Goal: Navigation & Orientation: Understand site structure

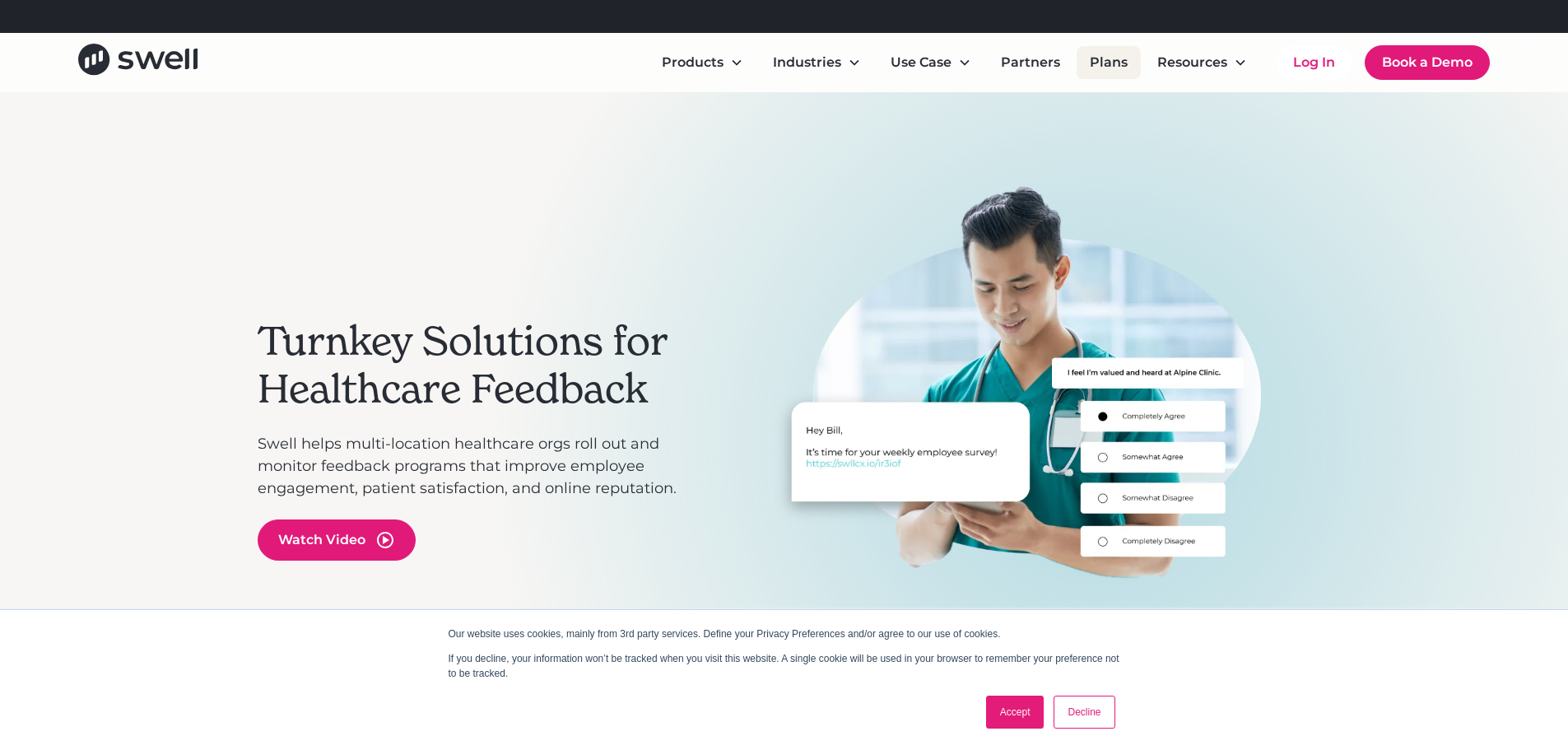
click at [1103, 63] on link "Plans" at bounding box center [1109, 63] width 64 height 33
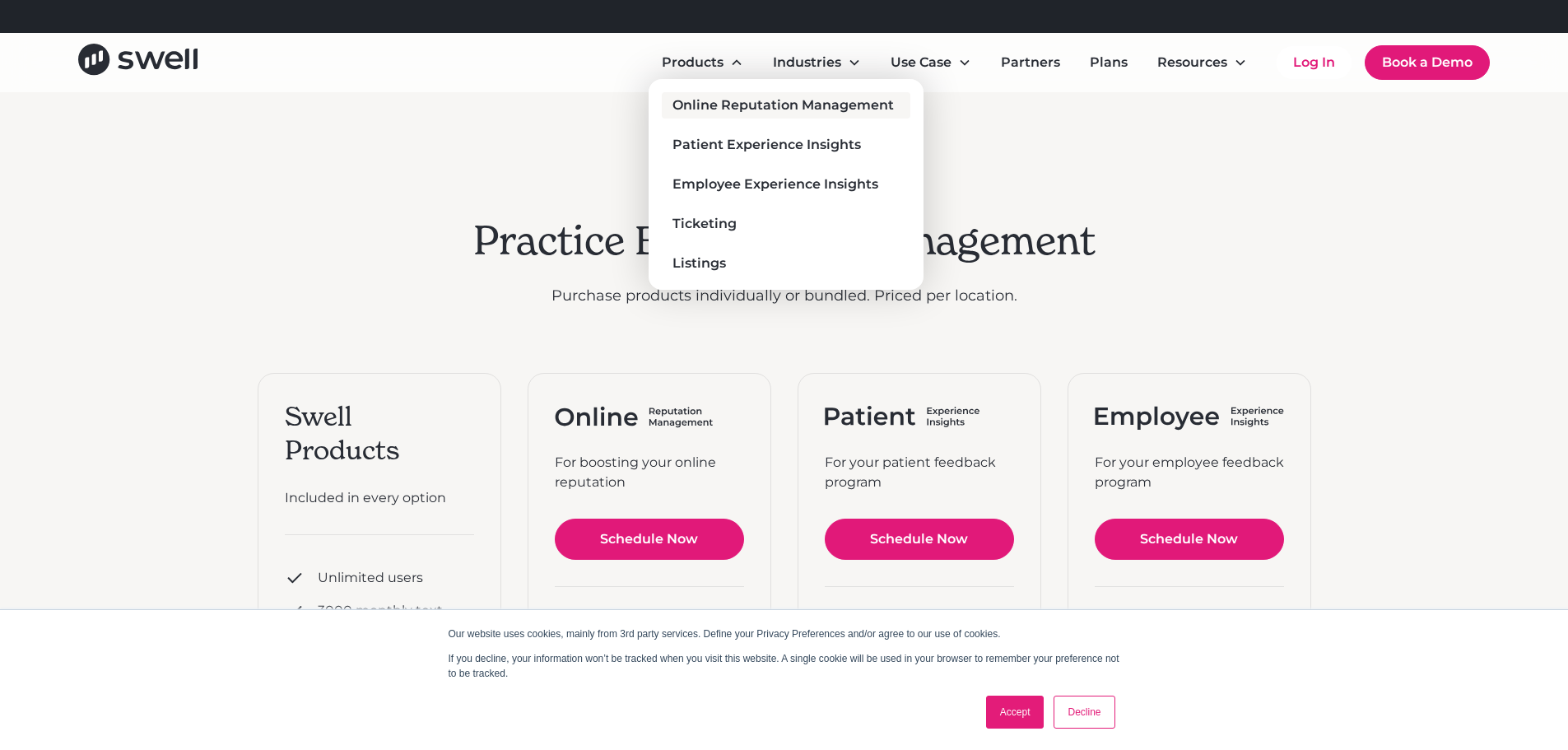
click at [706, 105] on div "Online Reputation Management" at bounding box center [783, 105] width 221 height 20
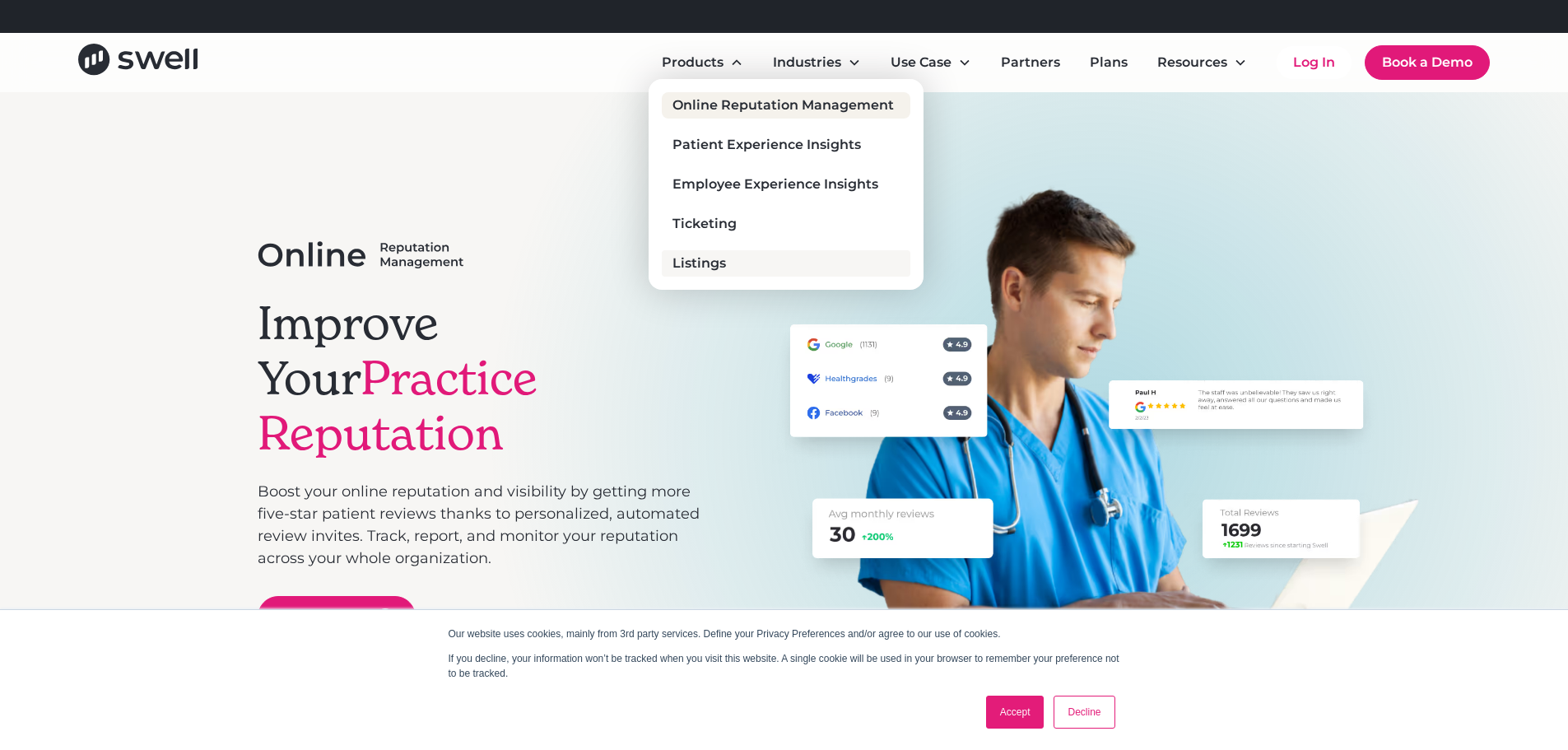
click at [701, 262] on div "Listings" at bounding box center [699, 263] width 54 height 20
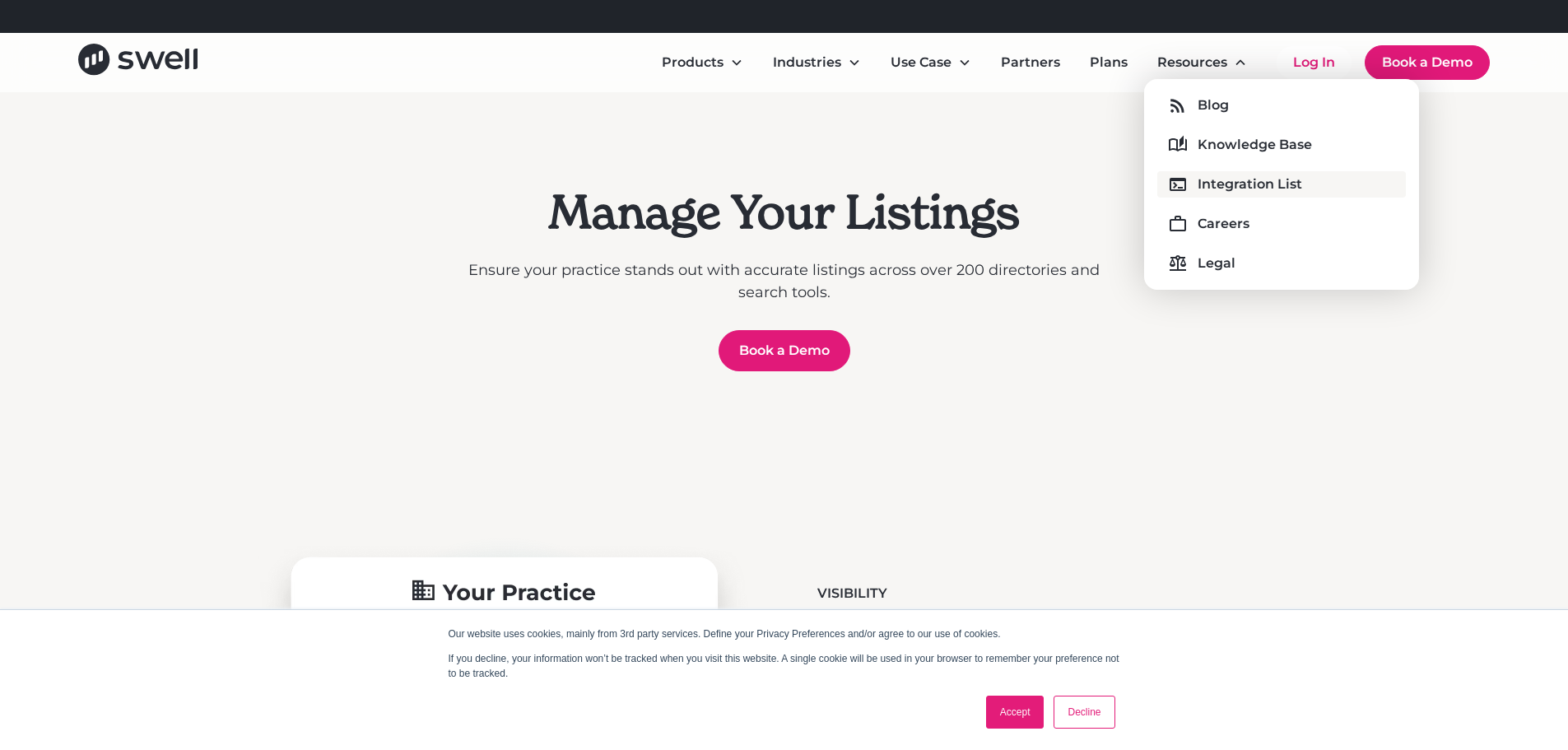
click at [1246, 182] on div "Integration List" at bounding box center [1250, 184] width 104 height 20
